Goal: Navigation & Orientation: Find specific page/section

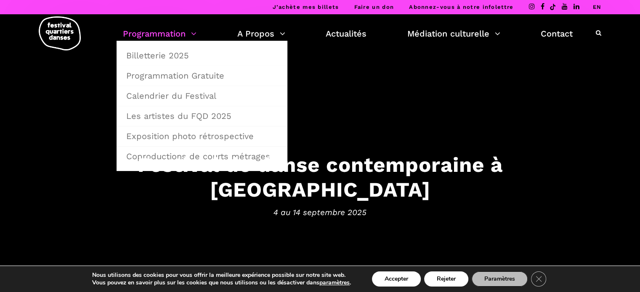
click at [154, 35] on link "Programmation" at bounding box center [160, 34] width 74 height 14
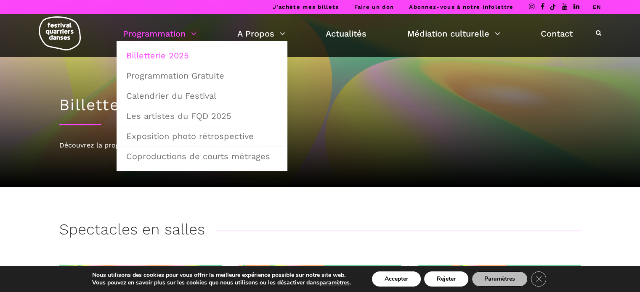
click at [180, 34] on link "Programmation" at bounding box center [160, 34] width 74 height 14
click at [164, 92] on link "Calendrier du Festival" at bounding box center [202, 95] width 162 height 19
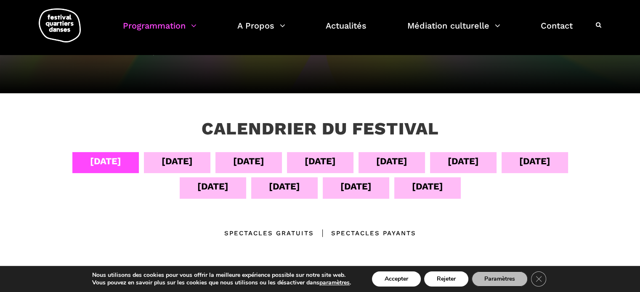
scroll to position [86, 0]
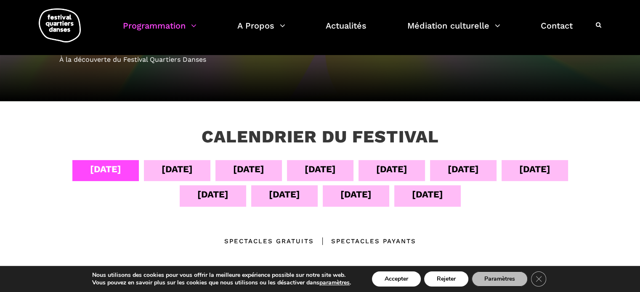
click at [170, 169] on div "05 sept" at bounding box center [177, 169] width 31 height 15
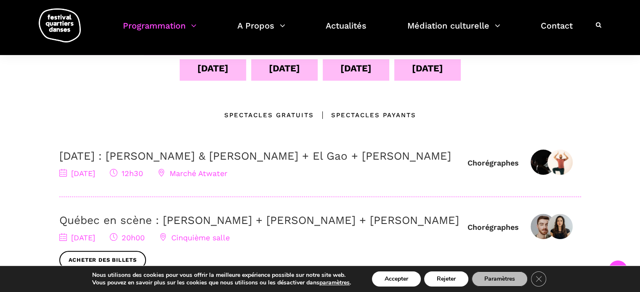
scroll to position [128, 0]
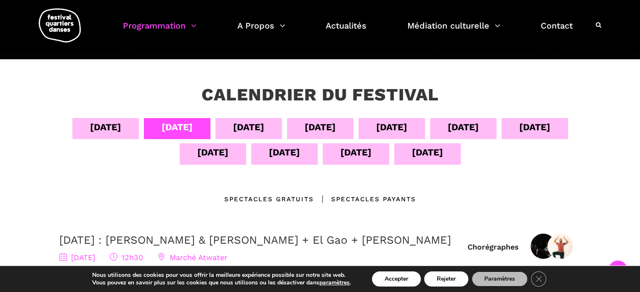
click at [355, 147] on div "13 sept" at bounding box center [355, 152] width 31 height 15
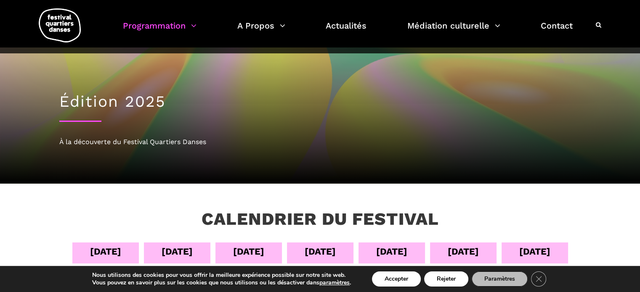
scroll to position [2, 0]
